Goal: Task Accomplishment & Management: Use online tool/utility

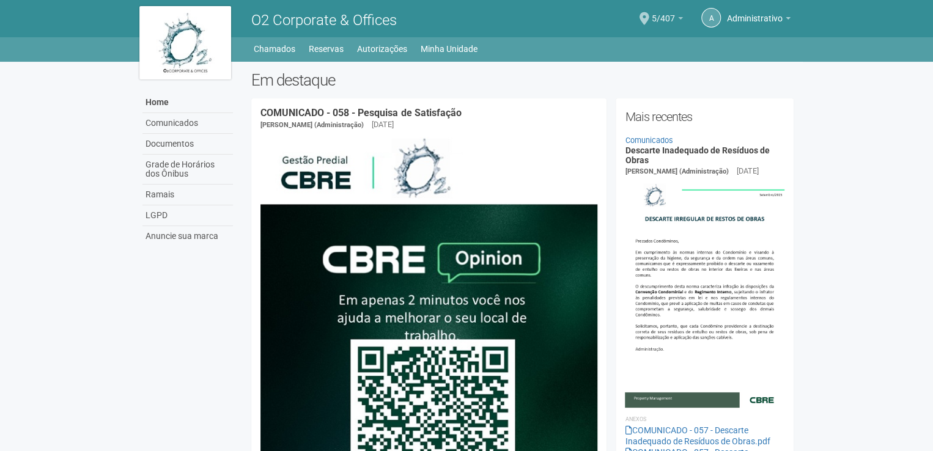
click at [678, 18] on b at bounding box center [680, 18] width 5 height 2
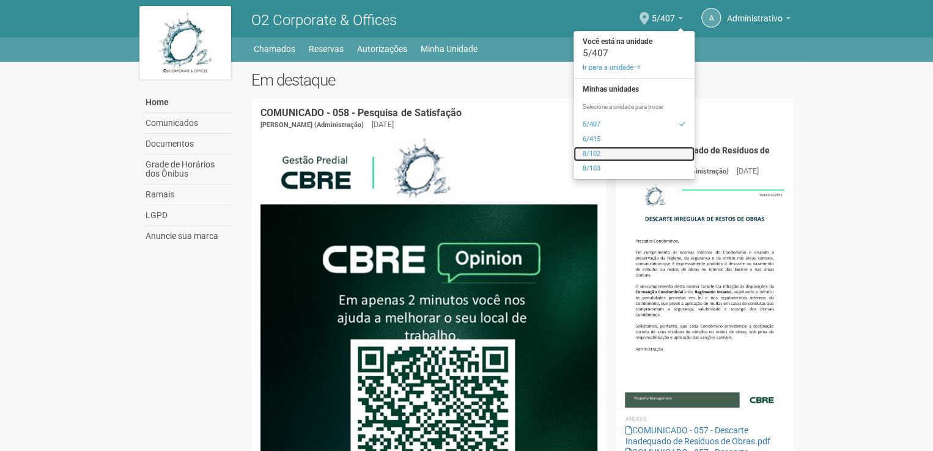
click at [599, 153] on link "8/102" at bounding box center [633, 154] width 121 height 15
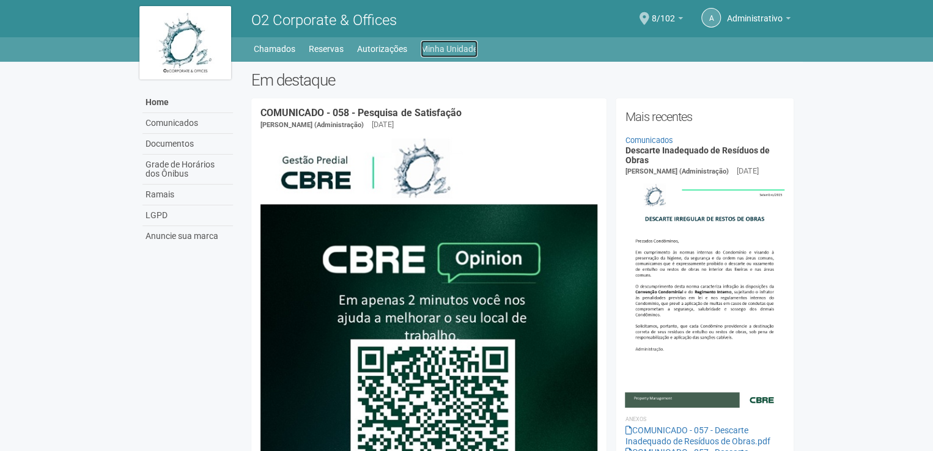
click at [445, 45] on link "Minha Unidade" at bounding box center [448, 48] width 57 height 17
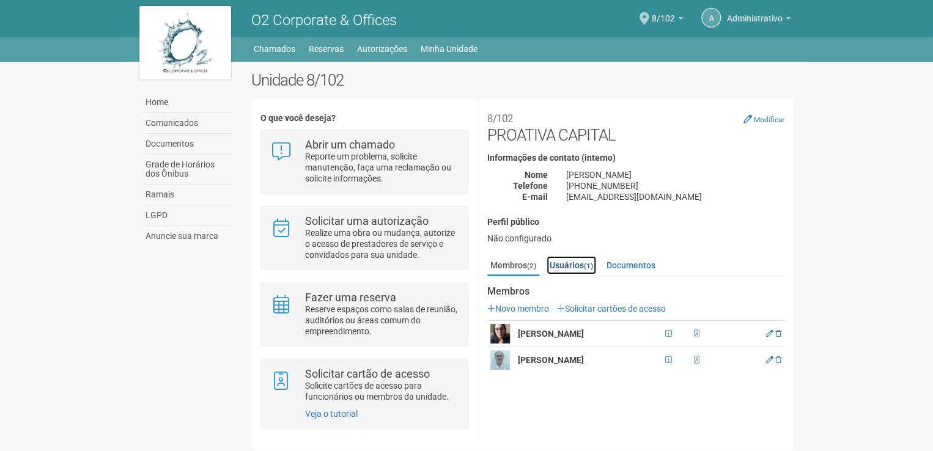
click at [568, 266] on link "Usuários (1)" at bounding box center [571, 265] width 50 height 18
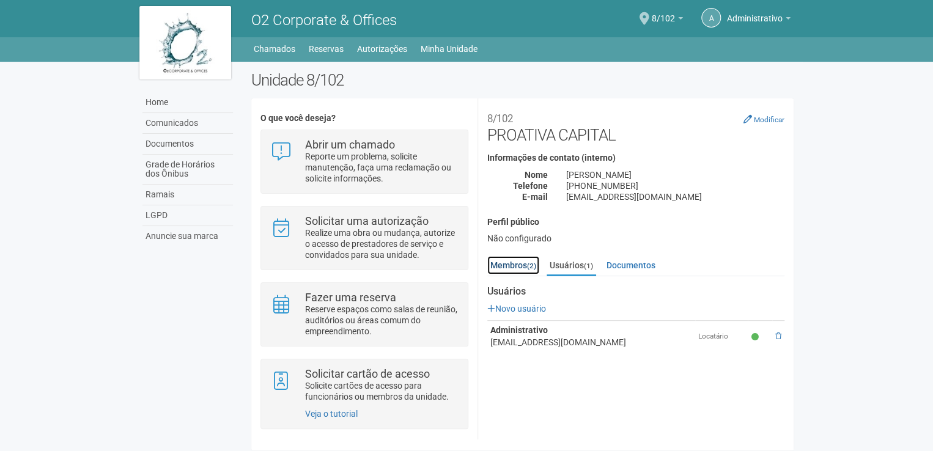
click at [515, 263] on link "Membros (2)" at bounding box center [513, 265] width 52 height 18
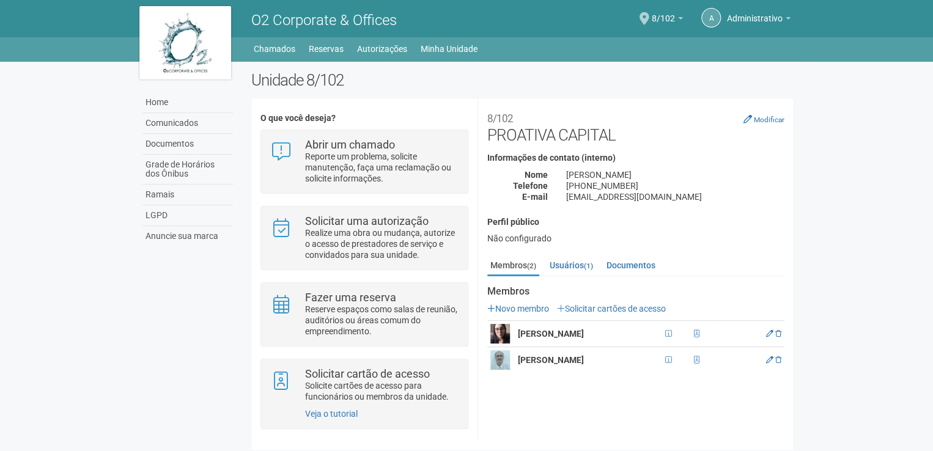
click at [494, 362] on img at bounding box center [500, 360] width 20 height 20
click at [584, 308] on link "Solicitar cartões de acesso" at bounding box center [611, 309] width 109 height 10
